Goal: Transaction & Acquisition: Purchase product/service

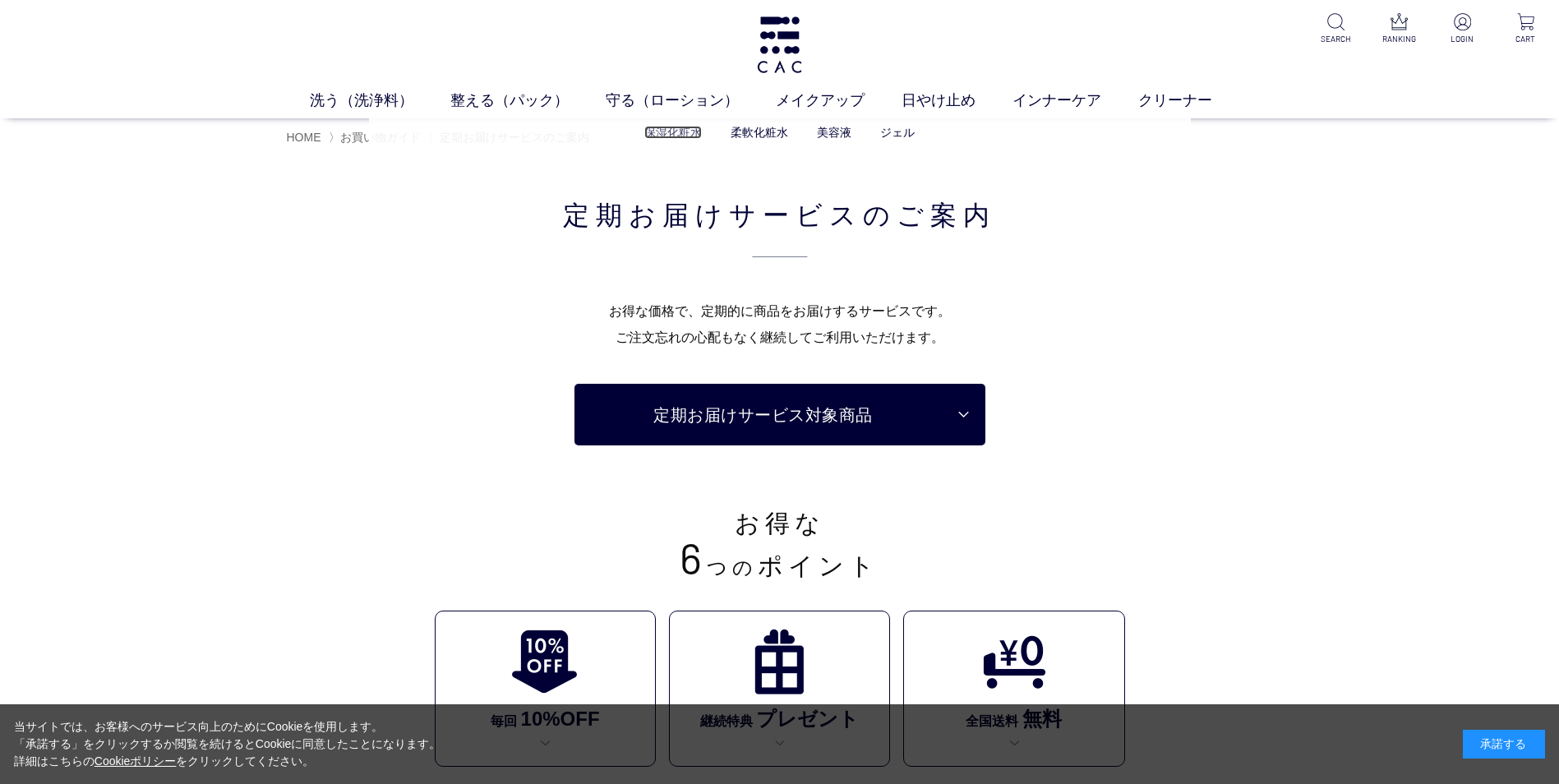
click at [669, 134] on link "保湿化粧水" at bounding box center [673, 132] width 58 height 13
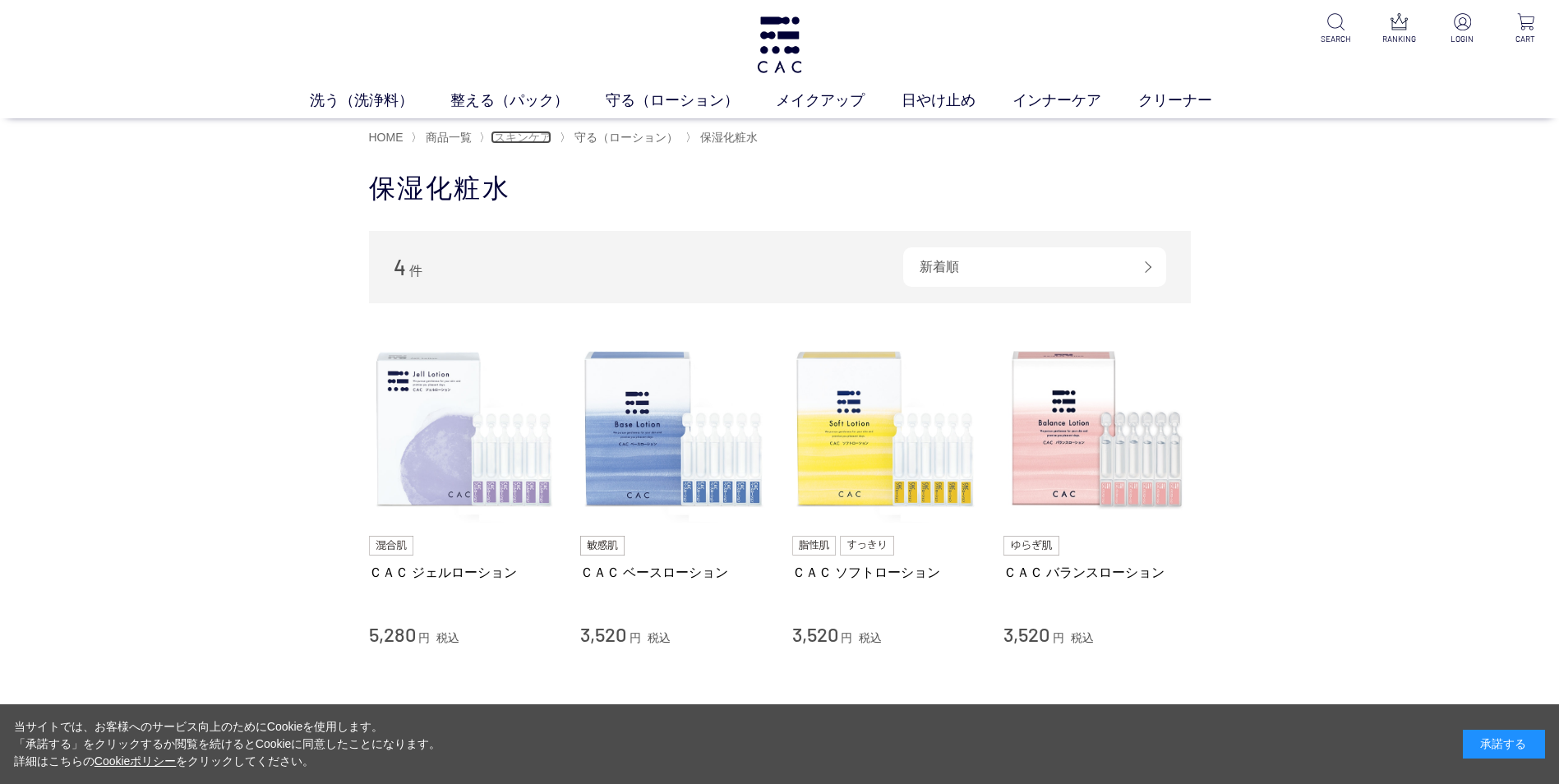
click at [504, 136] on span "スキンケア" at bounding box center [523, 137] width 58 height 13
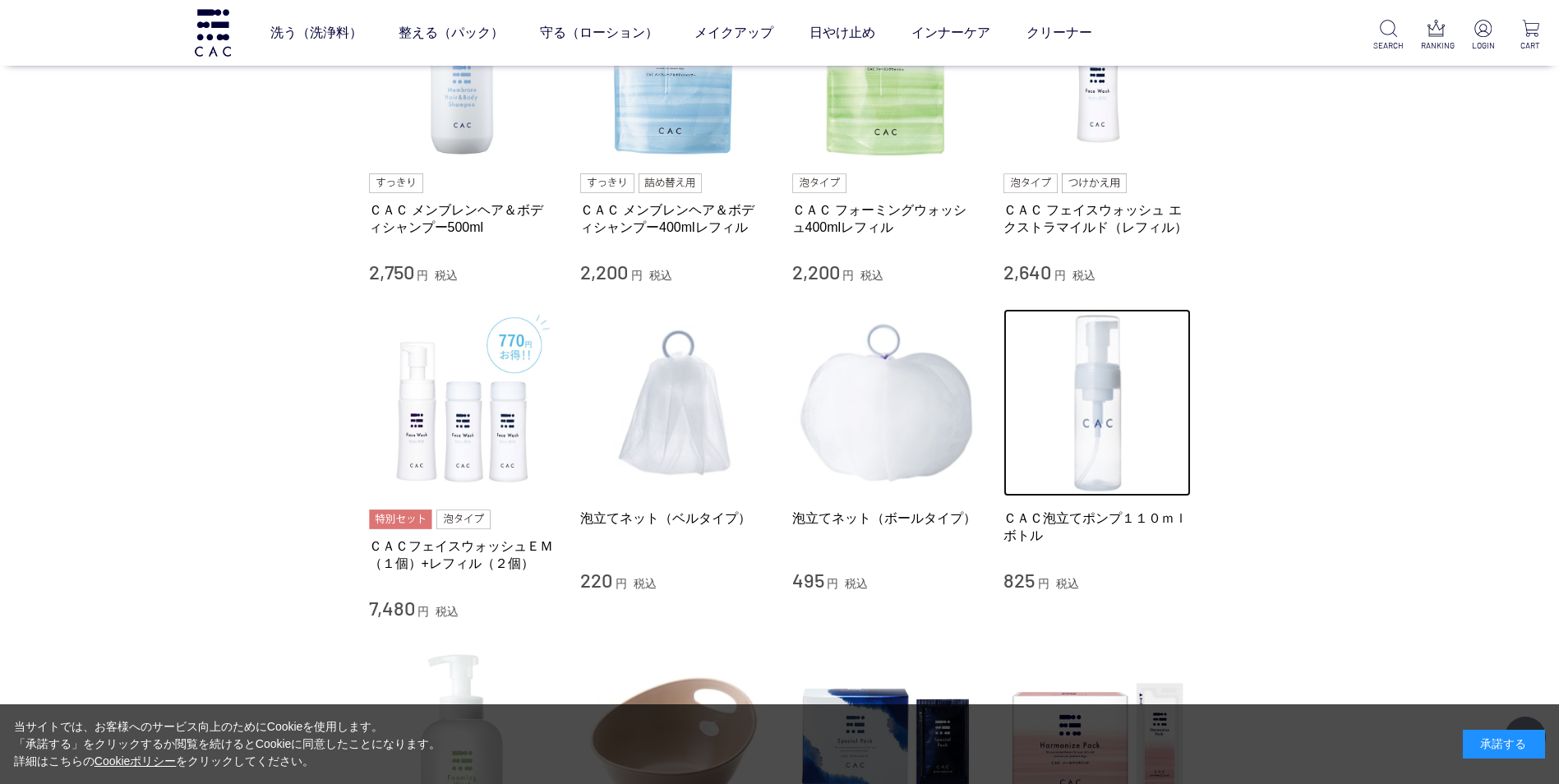
scroll to position [442, 0]
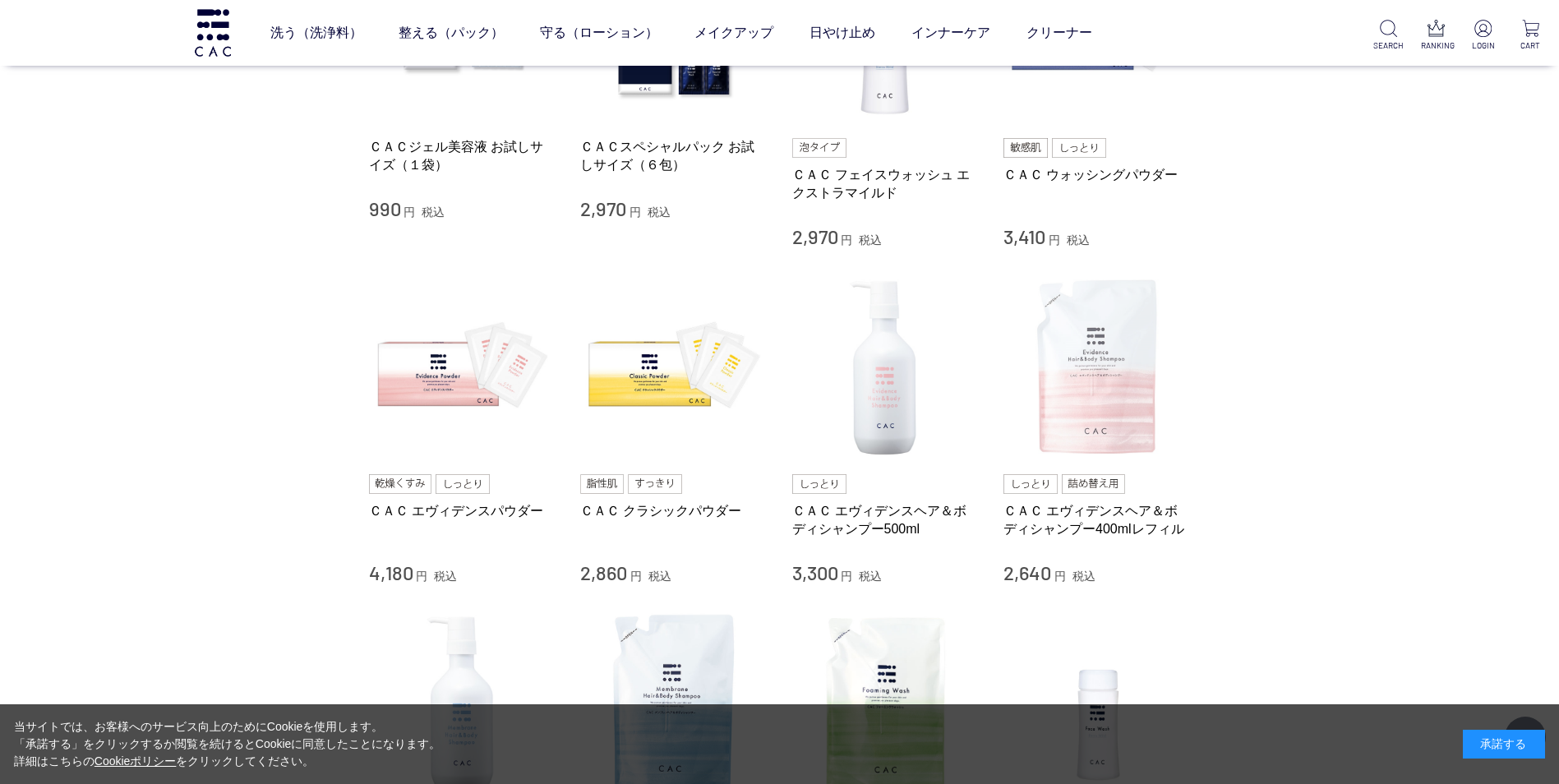
drag, startPoint x: 1566, startPoint y: 173, endPoint x: 1089, endPoint y: 444, distance: 548.6
click at [1089, 448] on ul "ＣＡＣジェル美容液 お試しサイズ（１袋） 990 円 税込 ＣＡＣスペシャルパック お試しサイズ（６包） 2,970 円 税込 ＣＡＣ フェイスウォッシュ エ…" at bounding box center [780, 778] width 822 height 1681
click at [1089, 444] on img at bounding box center [1097, 368] width 187 height 187
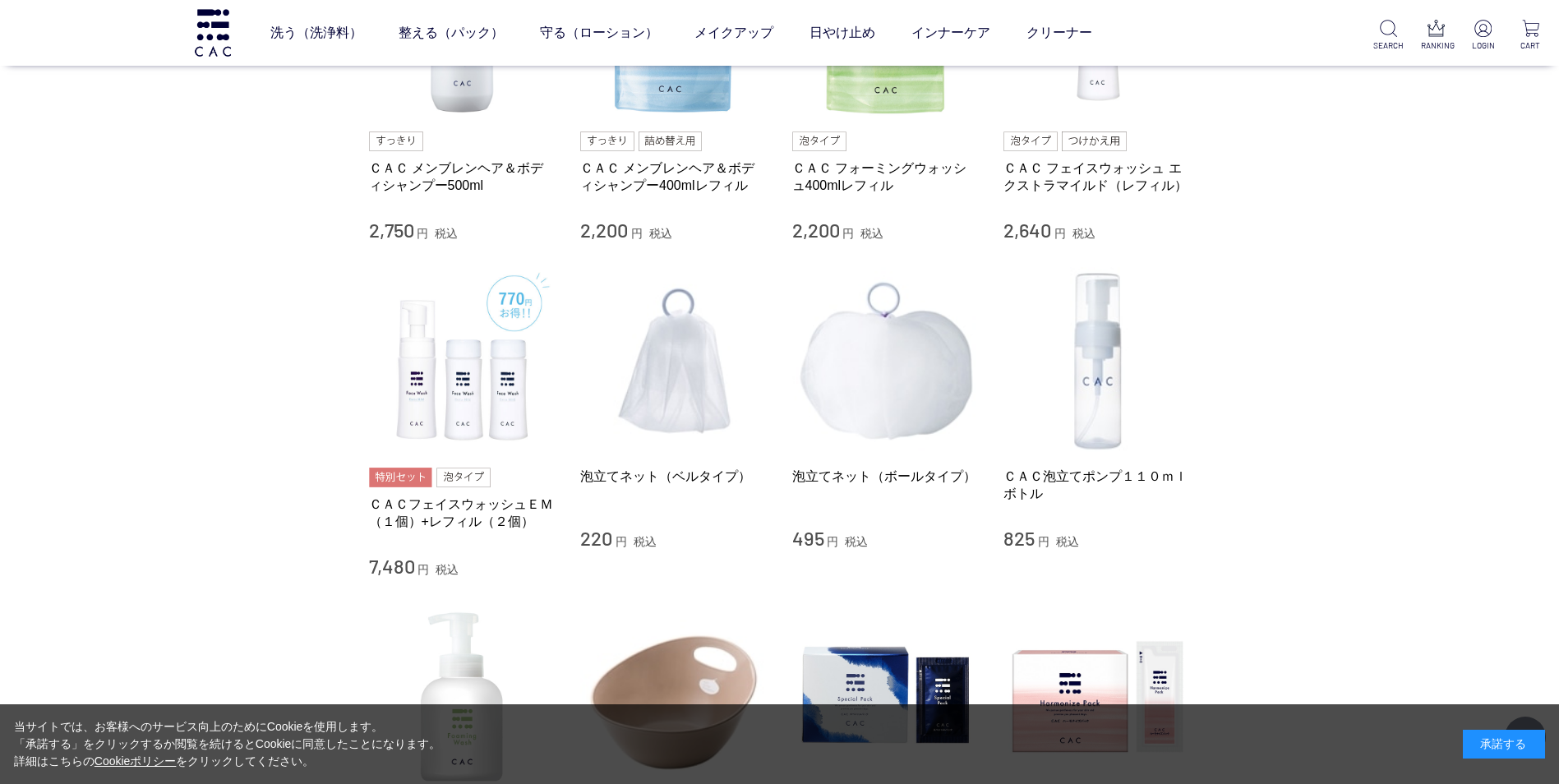
scroll to position [1130, 0]
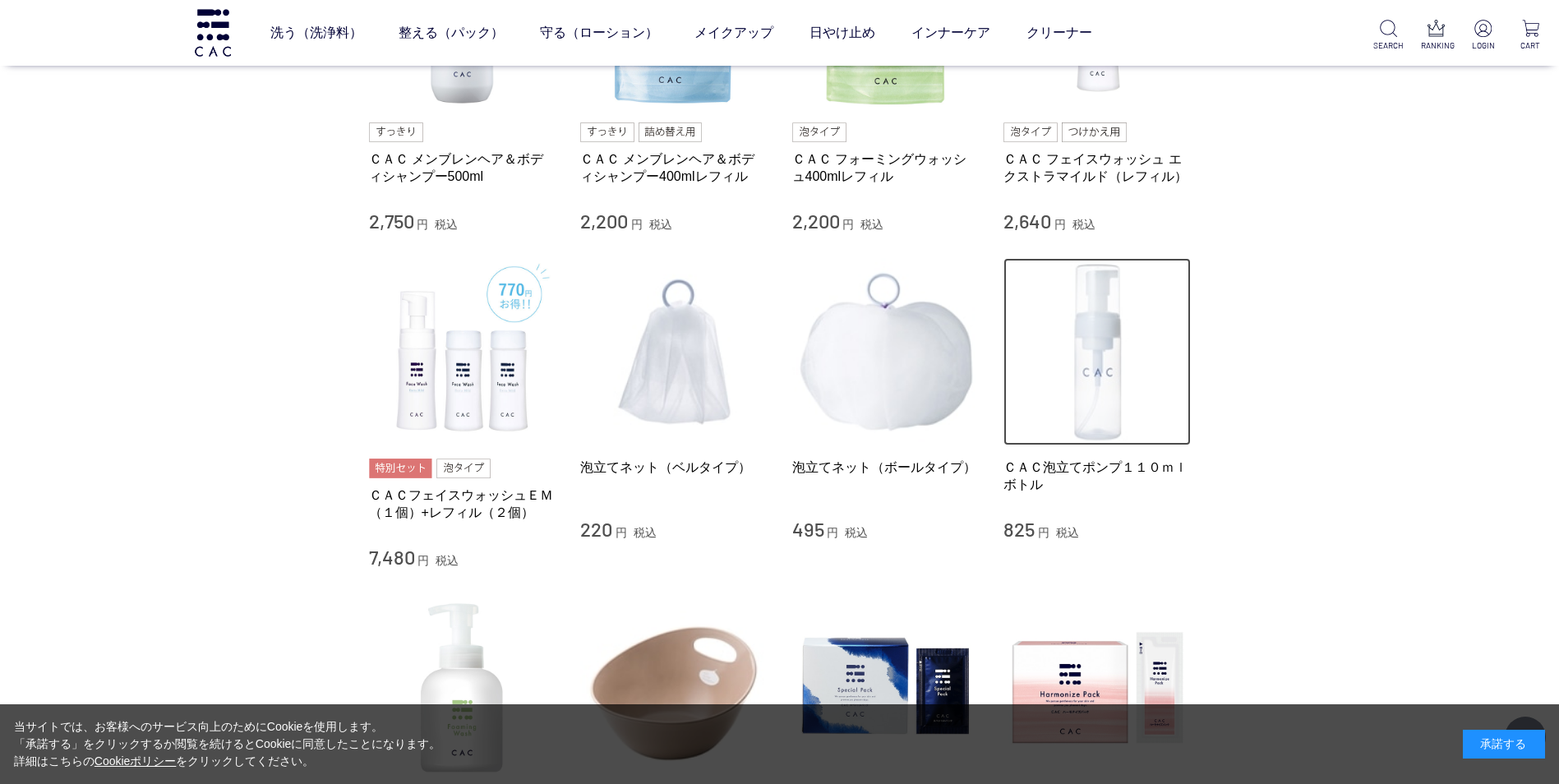
click at [1103, 408] on img at bounding box center [1097, 352] width 187 height 187
drag, startPoint x: 1558, startPoint y: 363, endPoint x: 1561, endPoint y: 417, distance: 54.1
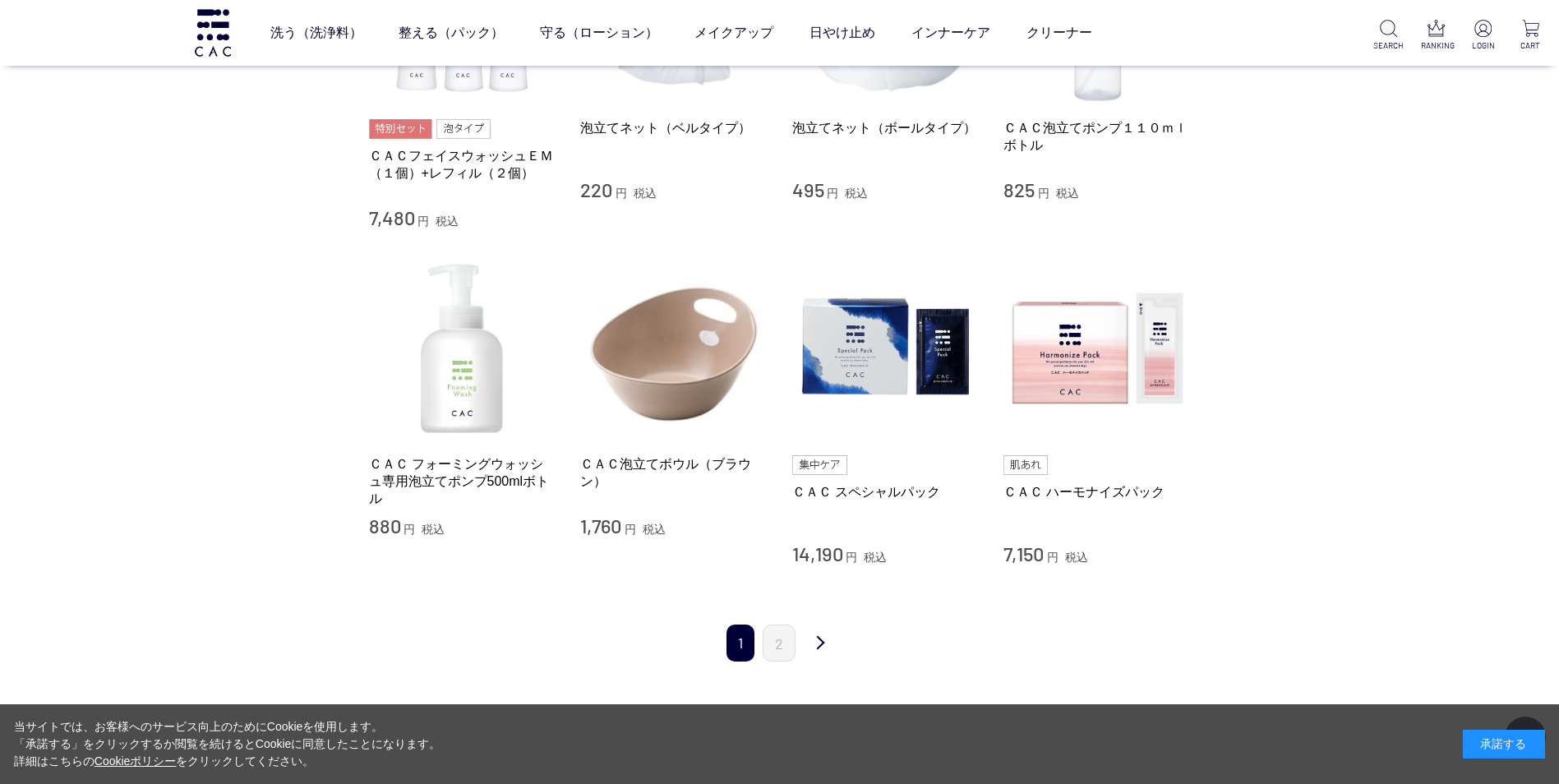
scroll to position [1487, 0]
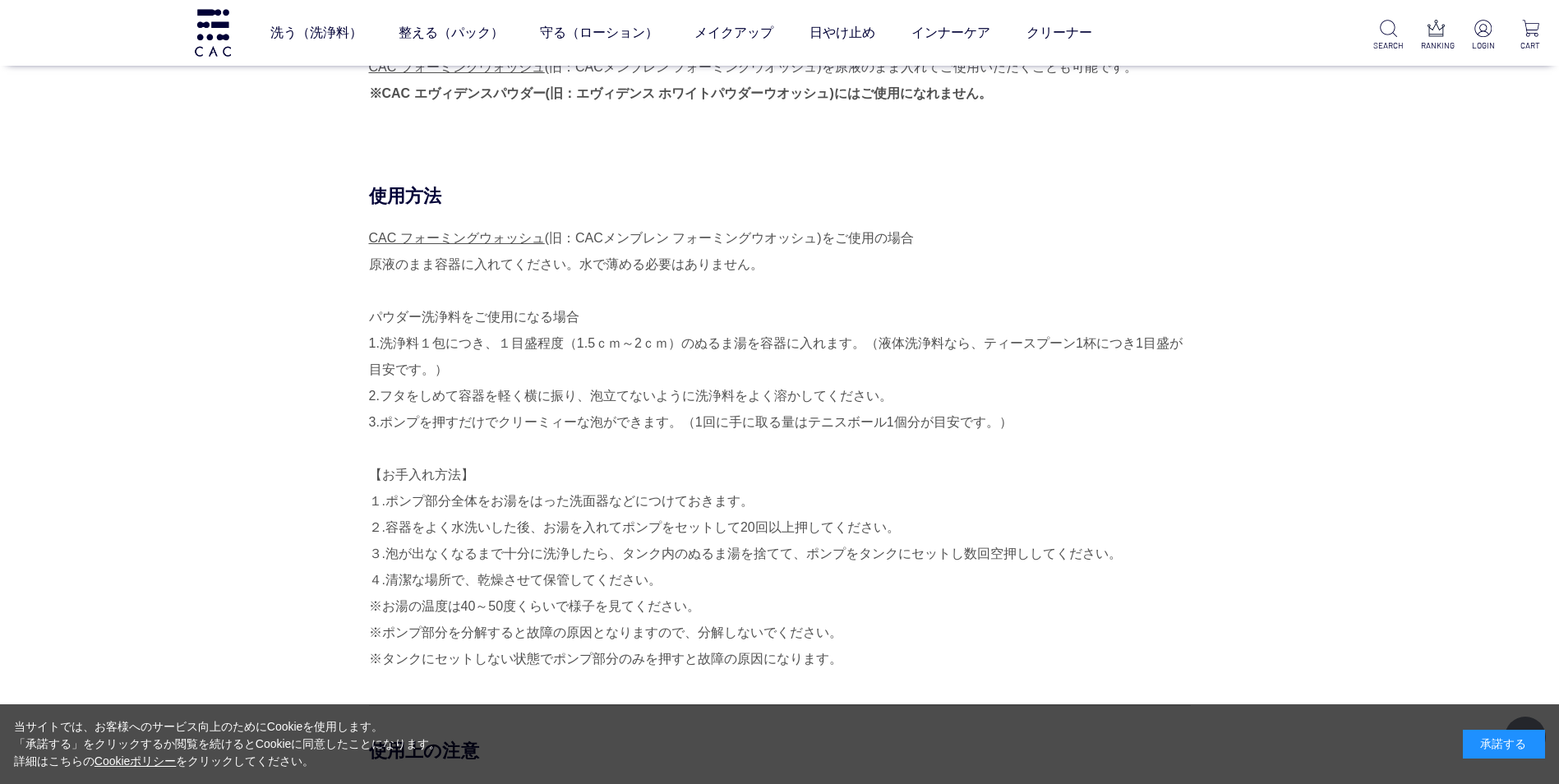
scroll to position [546, 0]
